Goal: Transaction & Acquisition: Purchase product/service

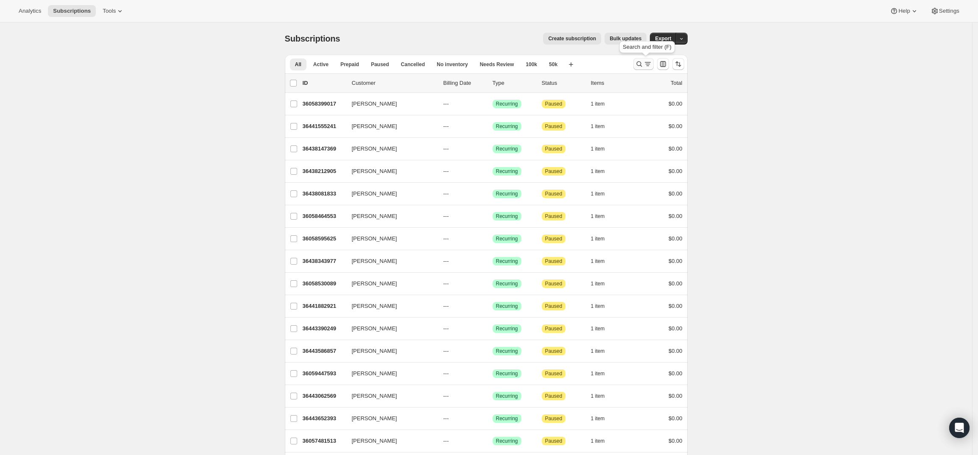
click at [643, 62] on icon "Search and filter results" at bounding box center [639, 64] width 8 height 8
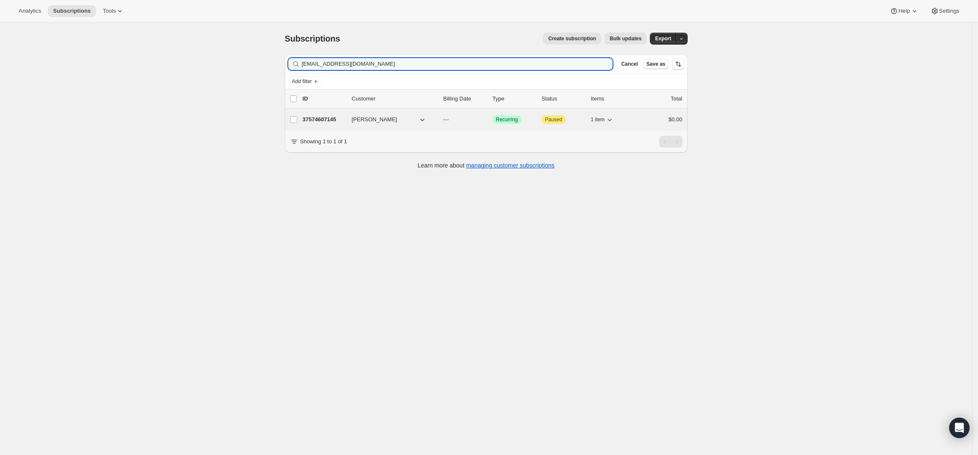
type input "[EMAIL_ADDRESS][DOMAIN_NAME]"
click at [325, 117] on p "37574607145" at bounding box center [324, 119] width 42 height 8
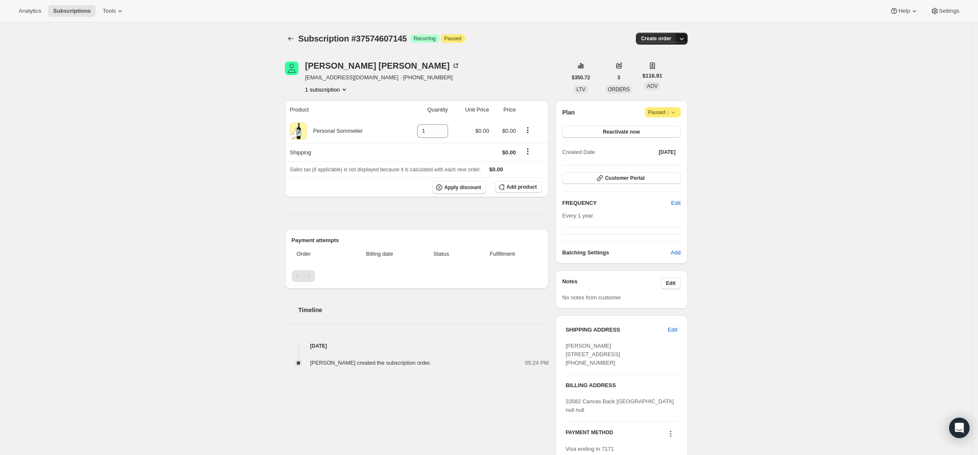
click at [685, 38] on icon "button" at bounding box center [681, 38] width 8 height 8
click at [669, 72] on span "Create custom one-time order" at bounding box center [648, 70] width 73 height 6
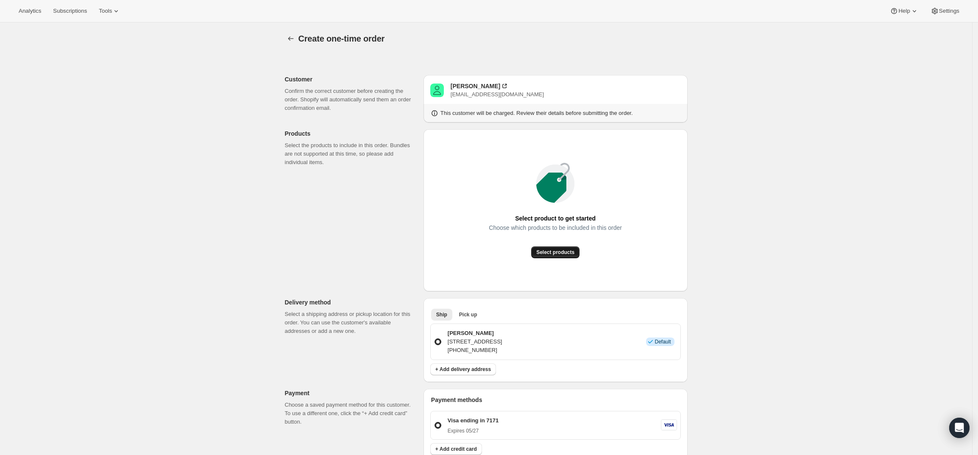
click at [560, 255] on span "Select products" at bounding box center [555, 252] width 38 height 7
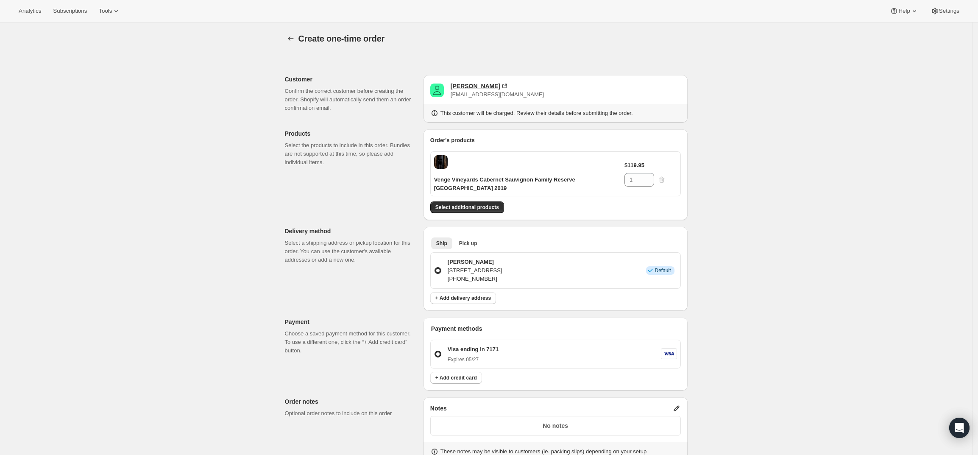
click at [473, 87] on div "[PERSON_NAME]" at bounding box center [476, 86] width 50 height 8
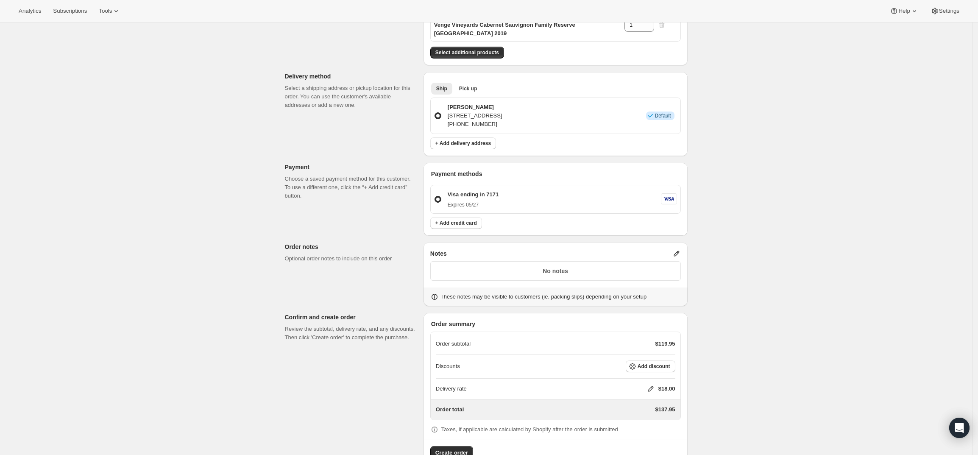
scroll to position [159, 0]
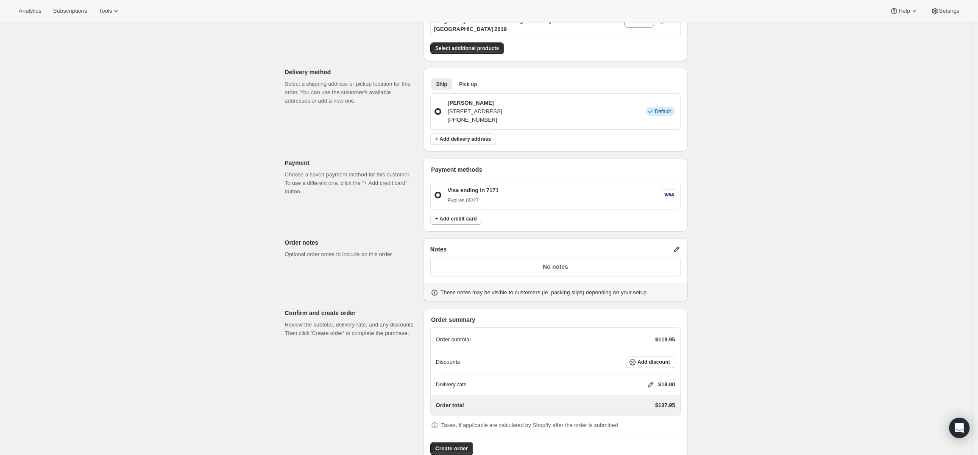
click at [676, 246] on icon at bounding box center [676, 249] width 8 height 8
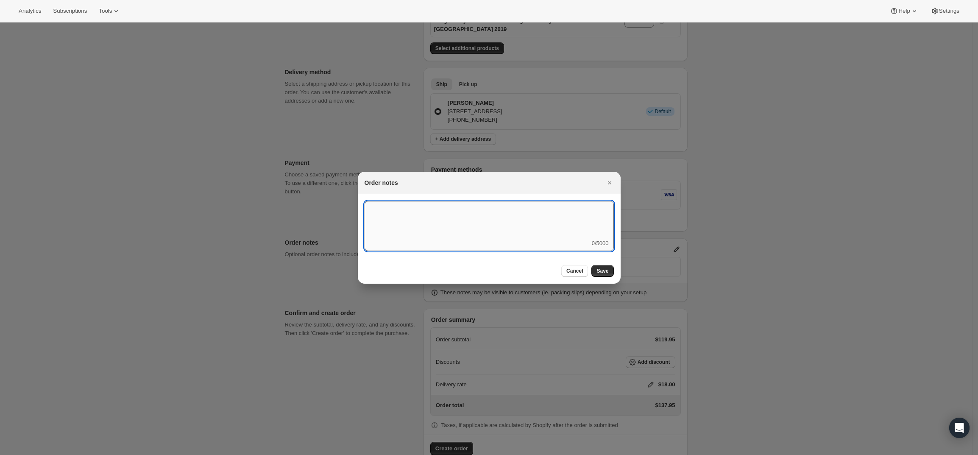
click at [553, 238] on textarea ":rd5:" at bounding box center [489, 220] width 249 height 38
type textarea "Weather HOLD"
click at [601, 272] on span "Save" at bounding box center [602, 270] width 12 height 7
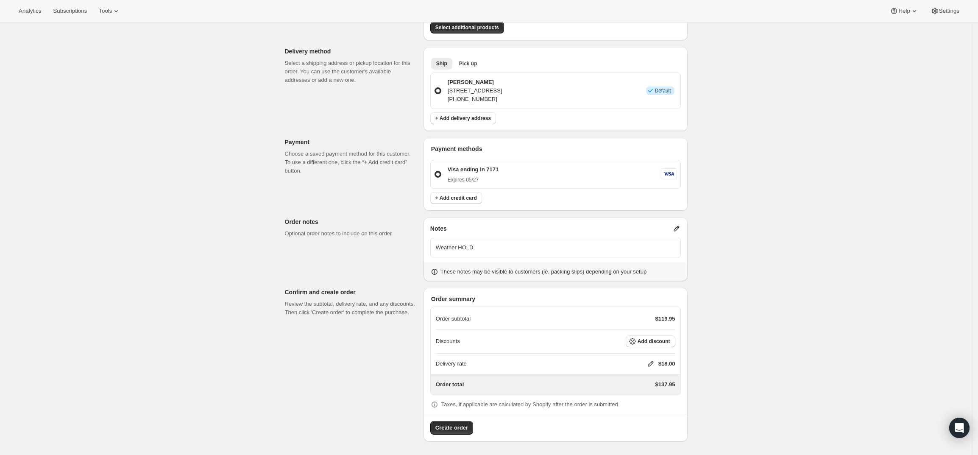
scroll to position [180, 0]
click at [653, 363] on icon at bounding box center [650, 363] width 8 height 8
click at [642, 392] on input "0" at bounding box center [655, 396] width 76 height 14
type input "0"
click at [652, 411] on button "Save" at bounding box center [649, 415] width 22 height 12
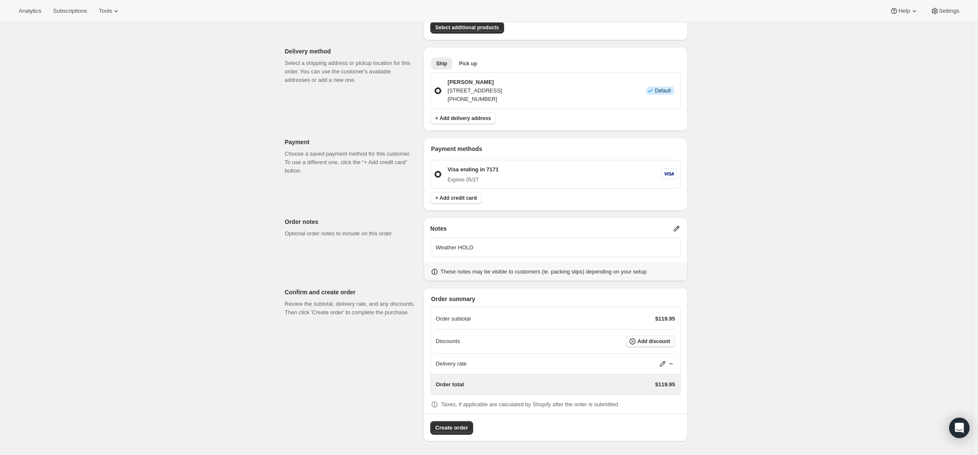
click at [655, 341] on span "Add discount" at bounding box center [653, 341] width 33 height 7
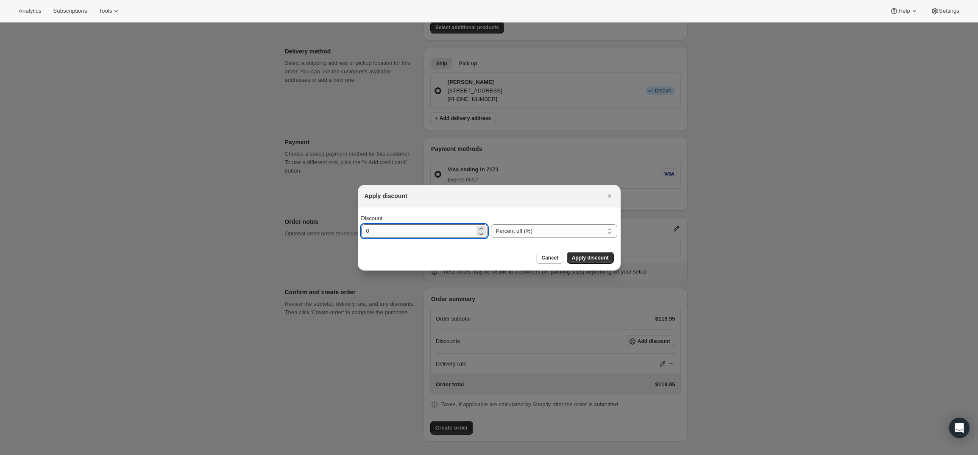
click at [452, 228] on input "0" at bounding box center [418, 231] width 114 height 14
type input "30"
click at [580, 256] on span "Apply discount" at bounding box center [590, 257] width 37 height 7
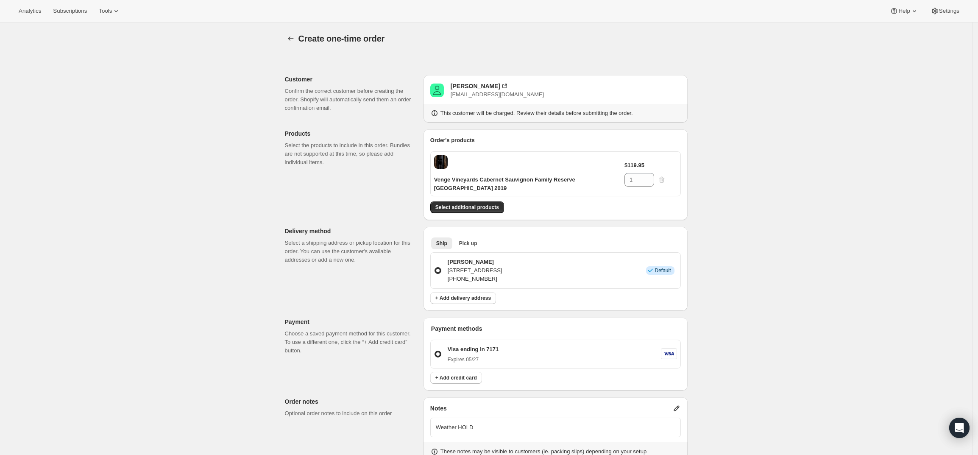
scroll to position [176, 0]
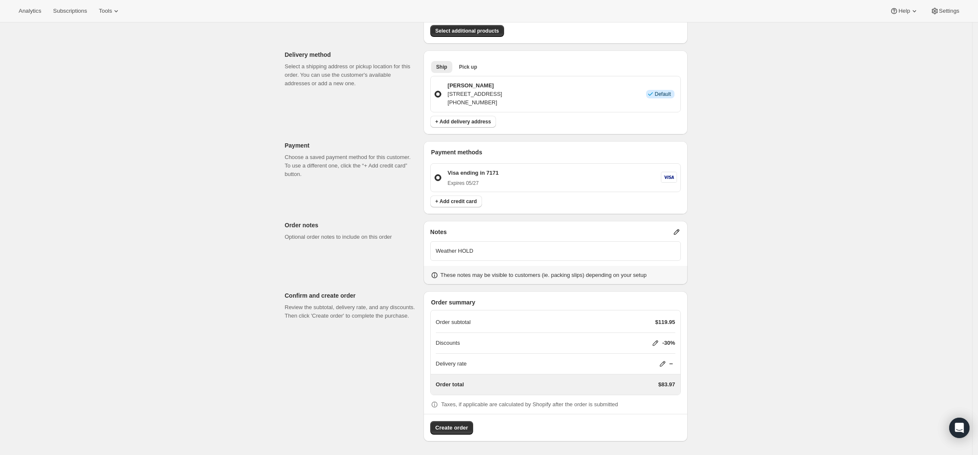
click at [677, 229] on icon at bounding box center [676, 232] width 8 height 8
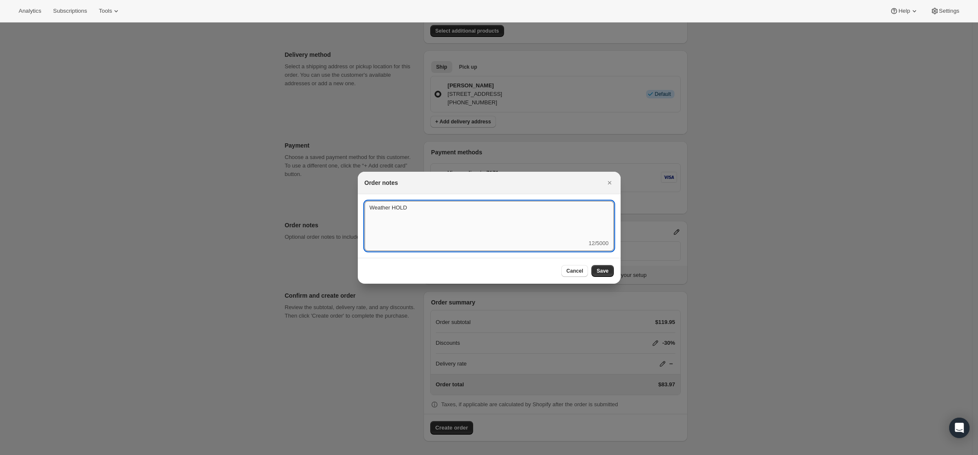
click at [484, 207] on textarea "Weather HOLD" at bounding box center [489, 220] width 249 height 38
type textarea "Weather HOLD - 30% discount applied, wrong price on the website, OK'd by [PERSO…"
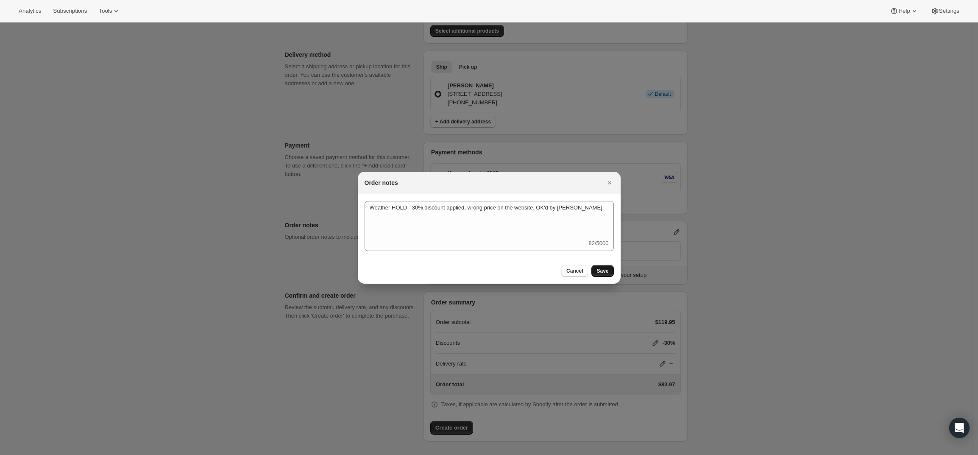
click at [598, 268] on span "Save" at bounding box center [602, 270] width 12 height 7
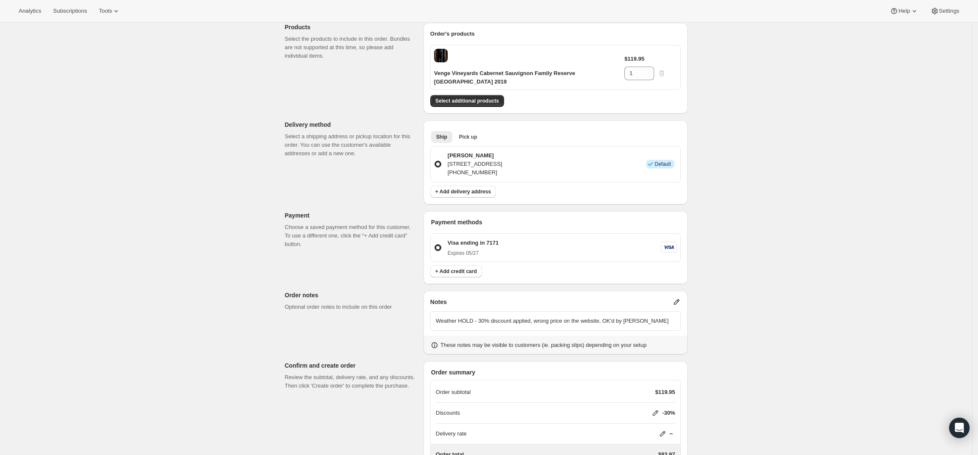
scroll to position [176, 0]
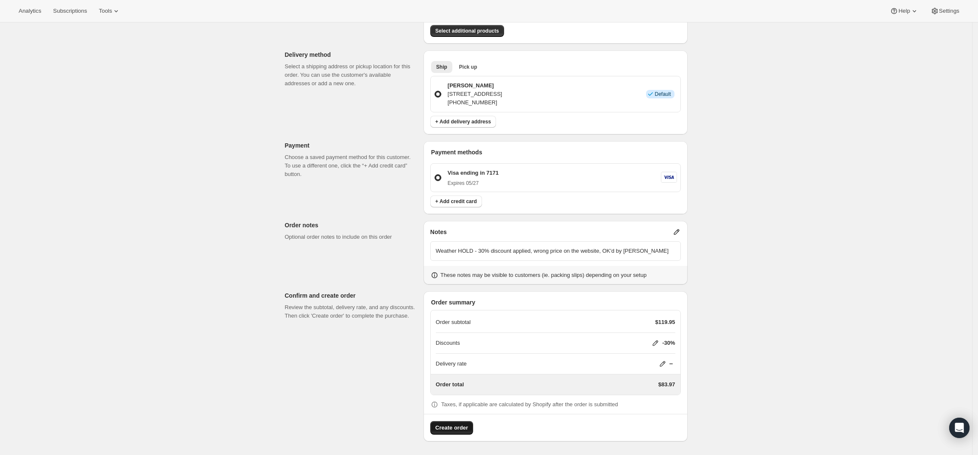
click at [451, 426] on span "Create order" at bounding box center [451, 427] width 33 height 8
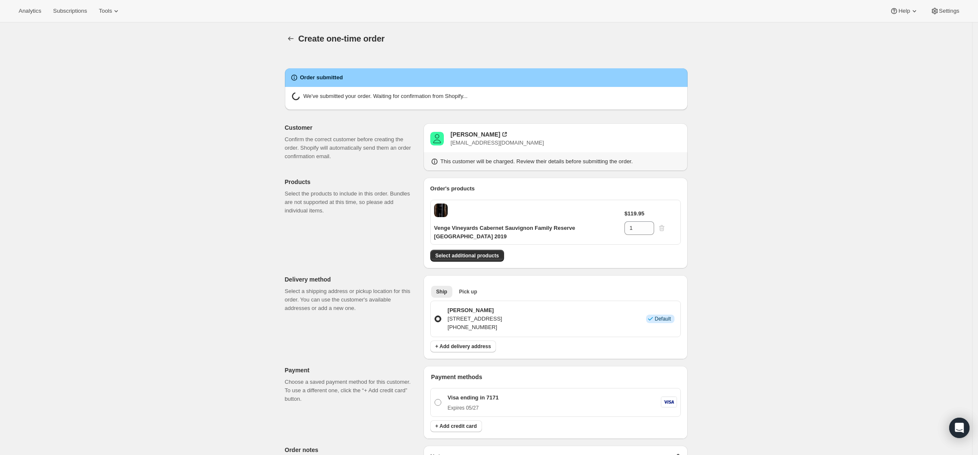
radio input "true"
